Goal: Find specific page/section: Find specific page/section

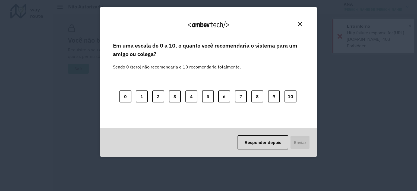
click at [300, 24] on img "Close" at bounding box center [300, 24] width 4 height 4
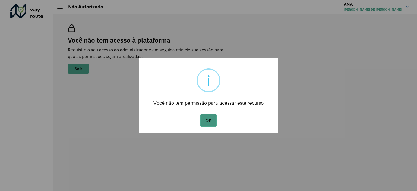
click at [207, 118] on button "OK" at bounding box center [208, 120] width 16 height 12
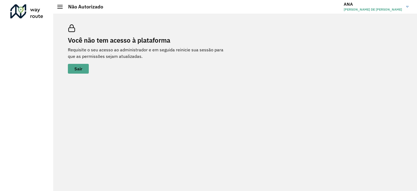
click at [31, 10] on div at bounding box center [26, 11] width 33 height 14
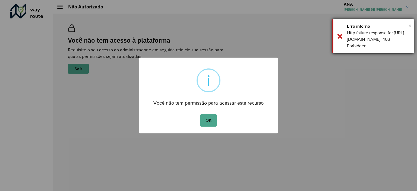
click at [409, 26] on span "×" at bounding box center [409, 25] width 3 height 8
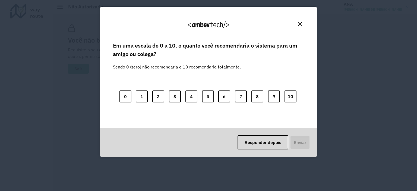
click at [382, 9] on div "Agradecemos seu feedback! Em uma escala de 0 a 10, o quanto você recomendaria o…" at bounding box center [208, 95] width 417 height 191
click at [300, 25] on img "Close" at bounding box center [300, 24] width 4 height 4
